Goal: Task Accomplishment & Management: Use online tool/utility

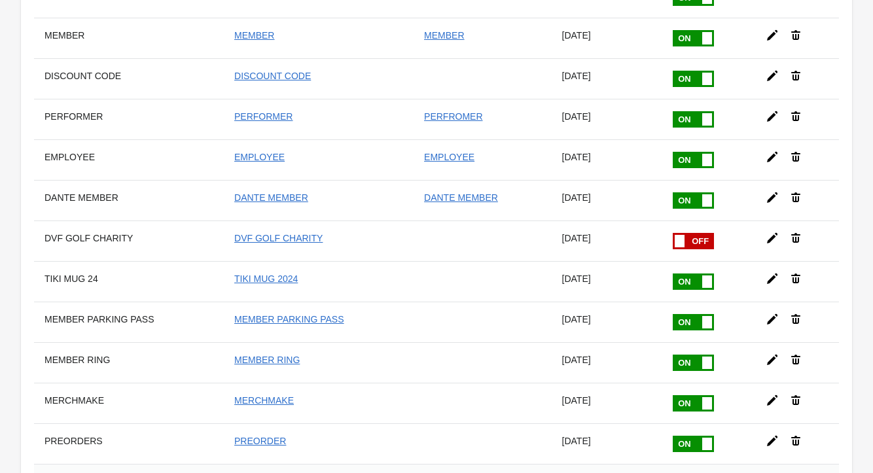
scroll to position [363, 0]
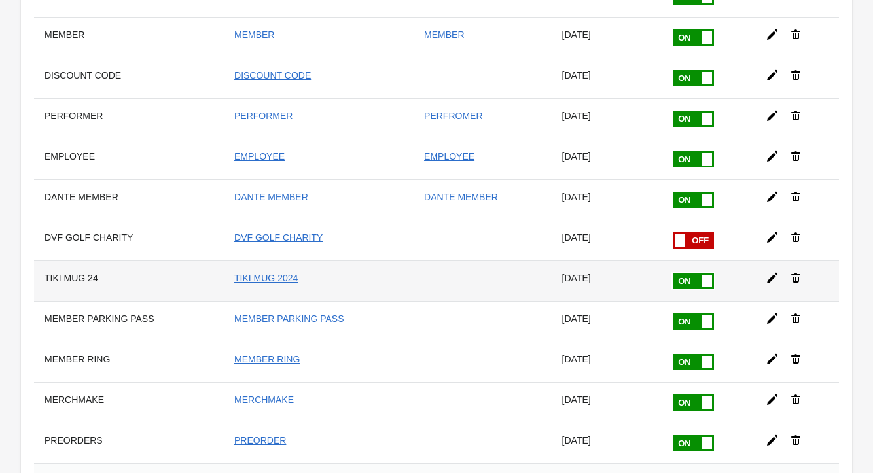
click at [703, 280] on span at bounding box center [707, 281] width 10 height 12
click at [0, 0] on input "checkbox" at bounding box center [0, 0] width 0 height 0
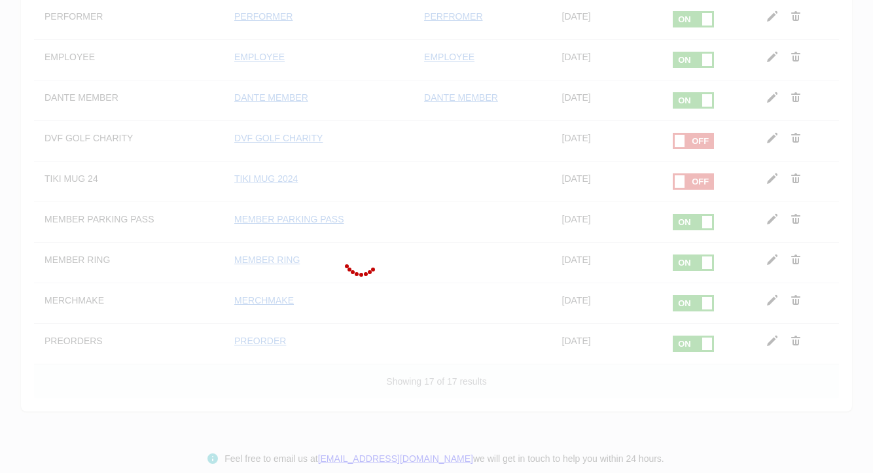
scroll to position [468, 0]
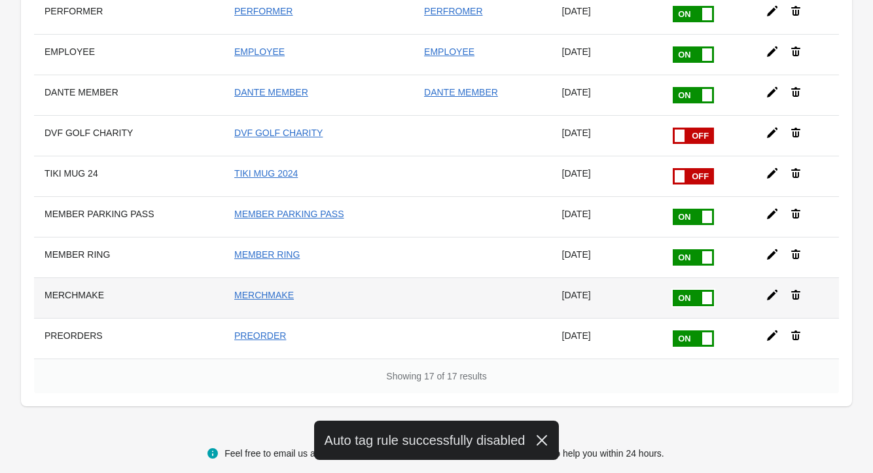
click at [702, 302] on span at bounding box center [707, 298] width 10 height 12
click at [0, 0] on input "checkbox" at bounding box center [0, 0] width 0 height 0
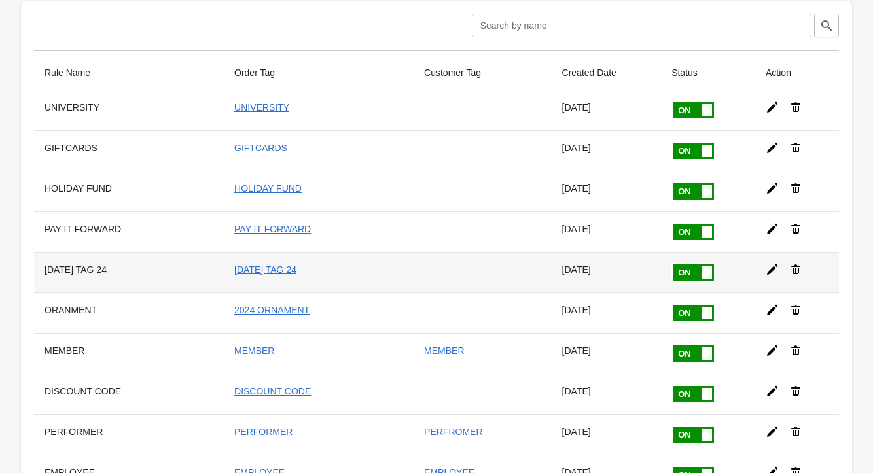
scroll to position [44, 0]
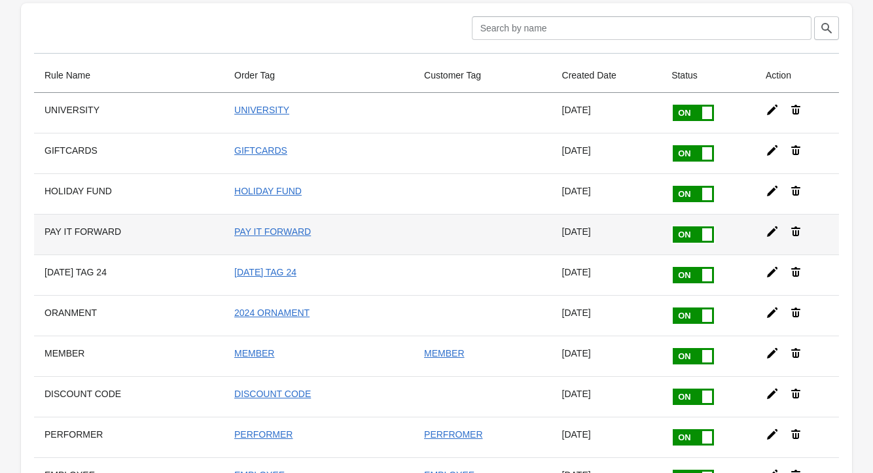
click at [708, 236] on span at bounding box center [707, 234] width 10 height 12
click at [0, 0] on input "checkbox" at bounding box center [0, 0] width 0 height 0
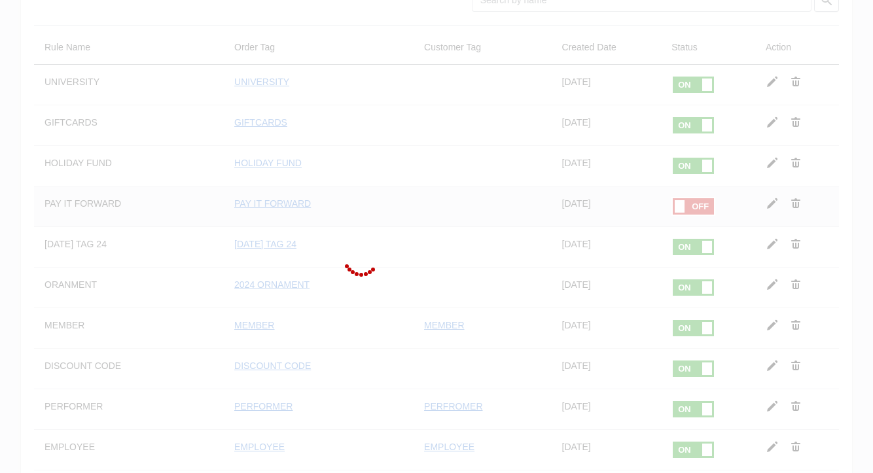
scroll to position [82, 0]
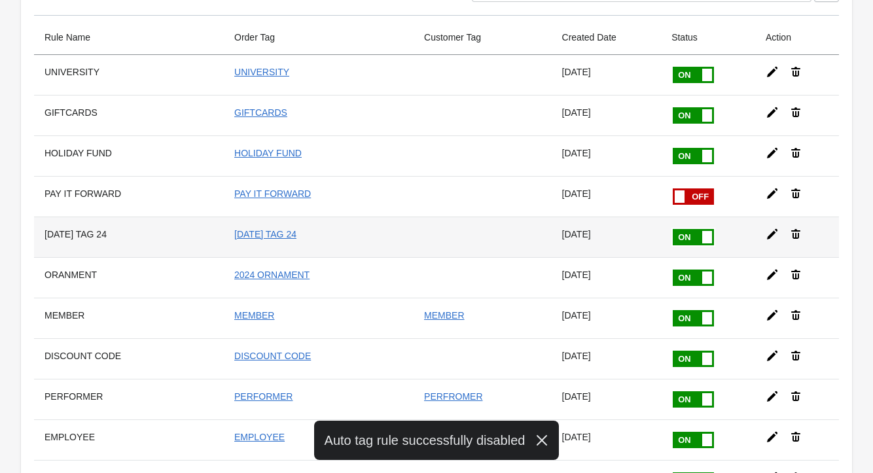
click at [703, 236] on span at bounding box center [707, 237] width 10 height 12
click at [0, 0] on input "checkbox" at bounding box center [0, 0] width 0 height 0
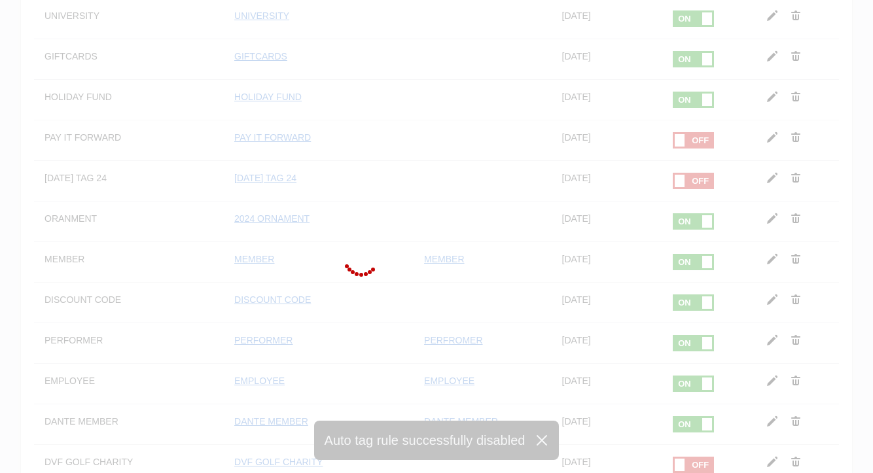
scroll to position [137, 0]
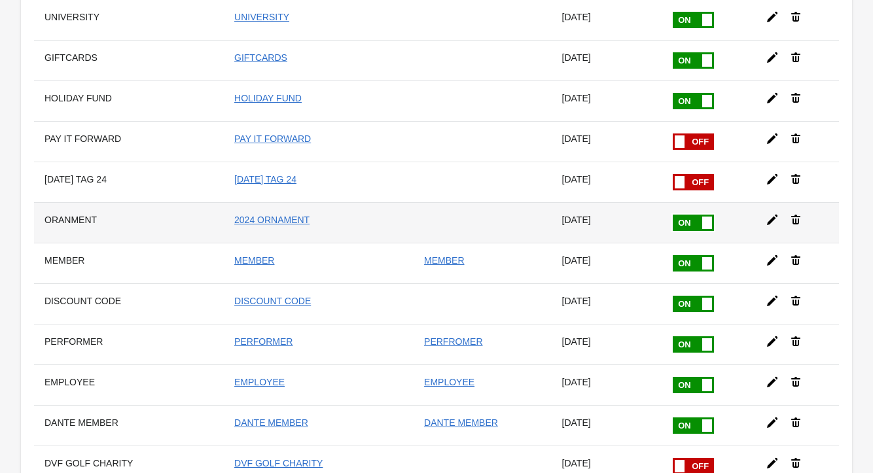
click at [703, 222] on span at bounding box center [707, 223] width 10 height 12
click at [0, 0] on input "checkbox" at bounding box center [0, 0] width 0 height 0
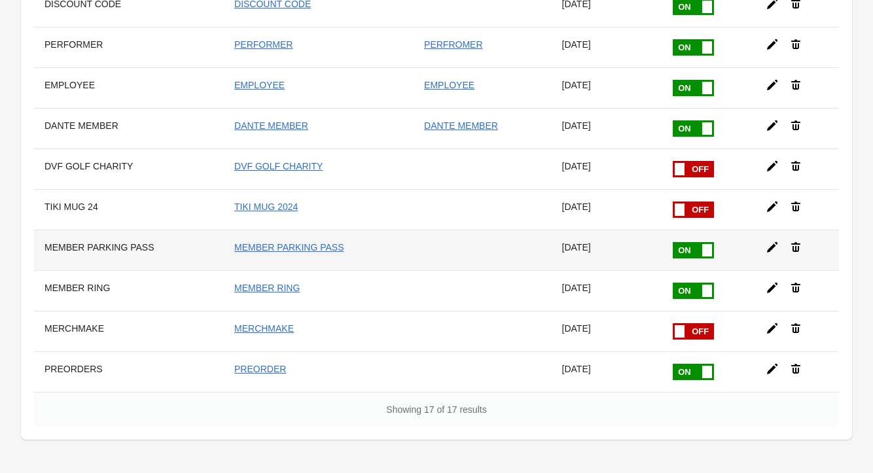
scroll to position [438, 0]
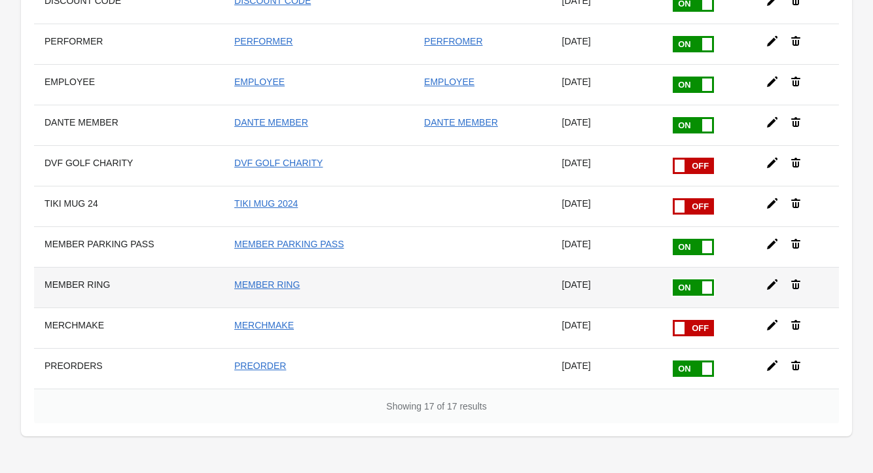
click at [702, 288] on span at bounding box center [707, 287] width 10 height 12
click at [0, 0] on input "checkbox" at bounding box center [0, 0] width 0 height 0
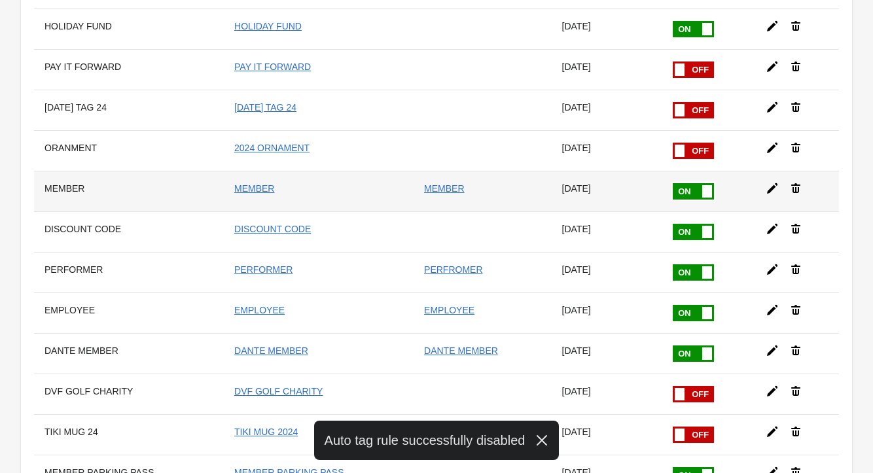
scroll to position [198, 0]
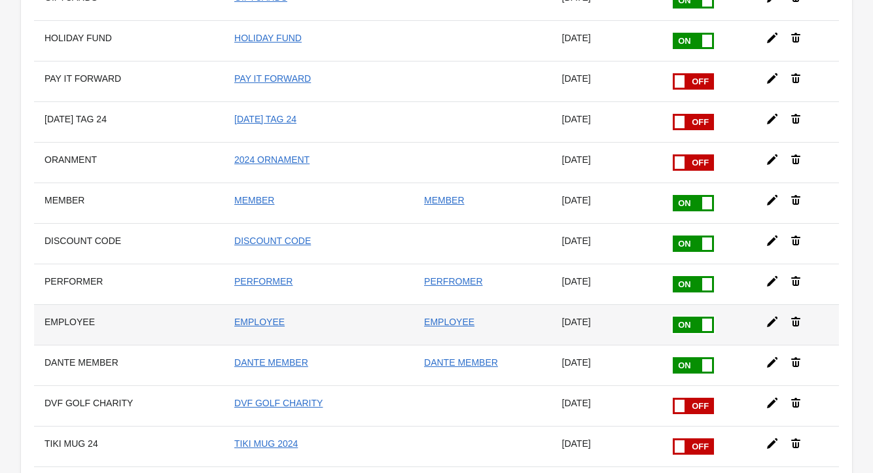
click at [770, 323] on icon at bounding box center [772, 322] width 10 height 10
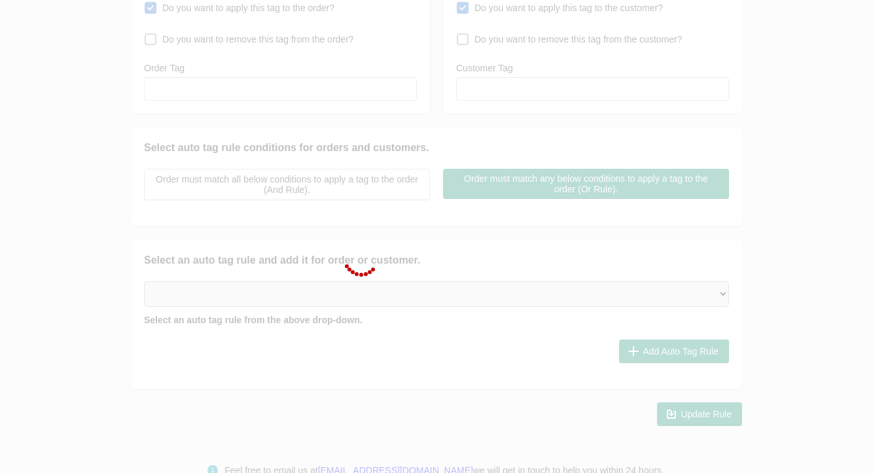
type input "EMPLOYEE"
checkbox input "true"
type input "EMPLOYEE"
checkbox input "true"
type input "EMPLOYEE"
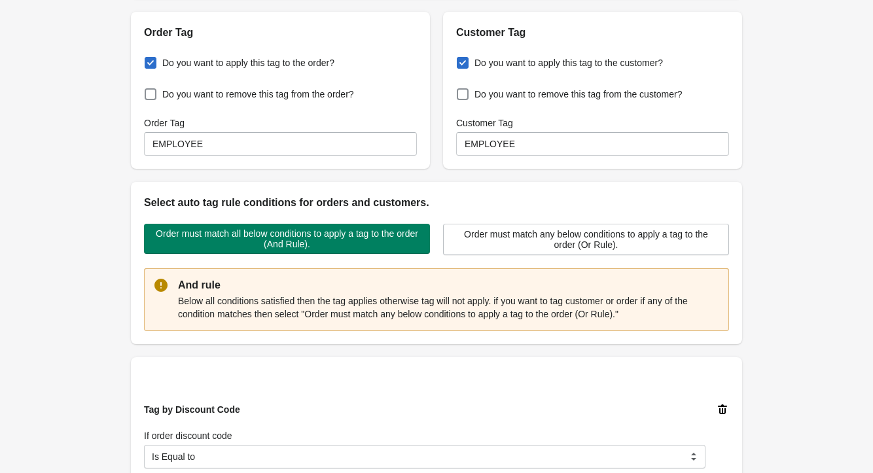
scroll to position [144, 0]
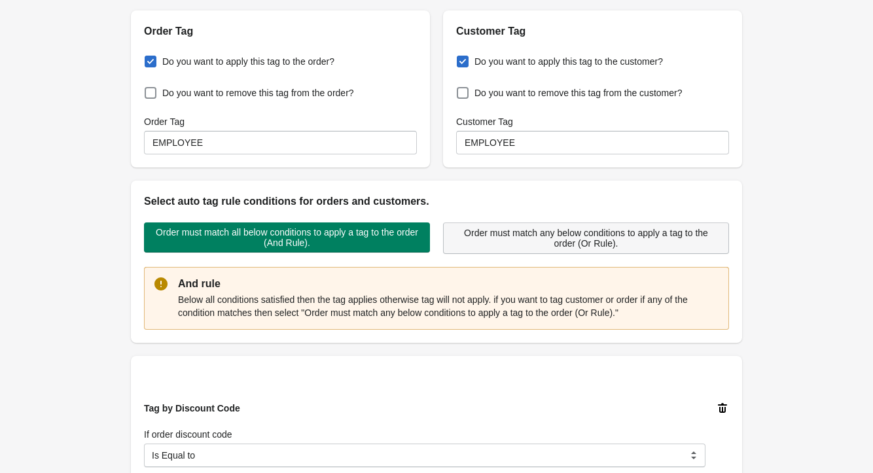
click at [486, 237] on span "Order must match any below conditions to apply a tag to the order (Or Rule)." at bounding box center [586, 238] width 264 height 21
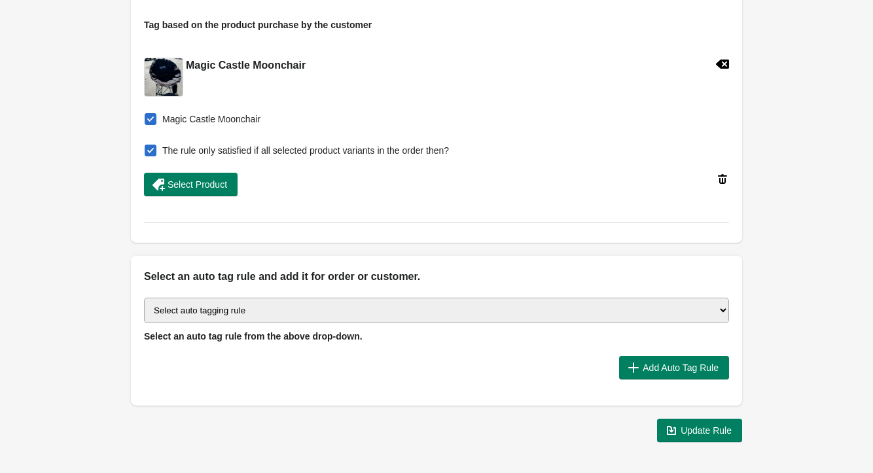
scroll to position [690, 0]
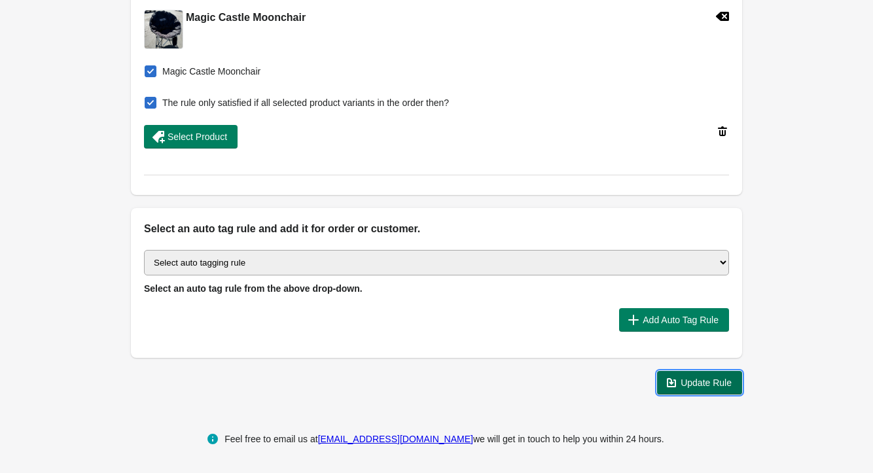
click at [733, 381] on button "Update Rule" at bounding box center [699, 383] width 85 height 24
